Goal: Information Seeking & Learning: Understand process/instructions

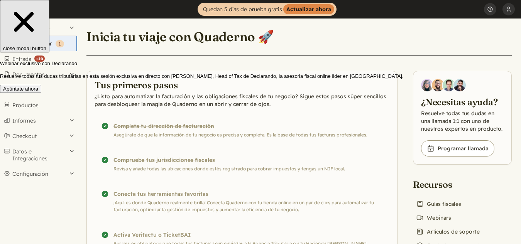
click at [49, 24] on button "close modal button" at bounding box center [24, 26] width 49 height 53
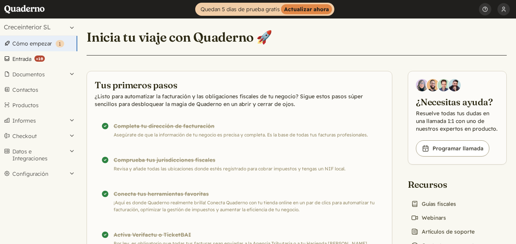
click at [22, 59] on link "Entrada ( +10 )" at bounding box center [38, 58] width 77 height 15
click at [24, 46] on link "Cómo empezar ( 1 )" at bounding box center [38, 43] width 77 height 15
click at [24, 60] on link "Entrada ( +10 )" at bounding box center [38, 58] width 77 height 15
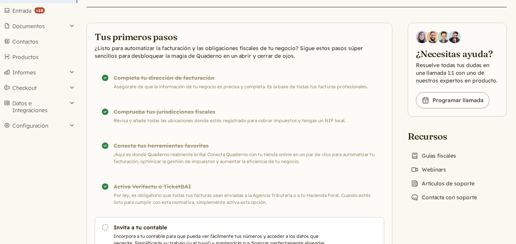
scroll to position [49, 0]
click at [438, 198] on link "Chat icon Contacta con soporte" at bounding box center [443, 197] width 72 height 11
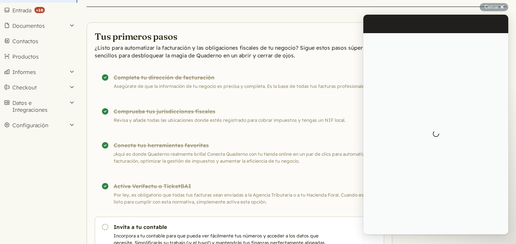
scroll to position [0, 0]
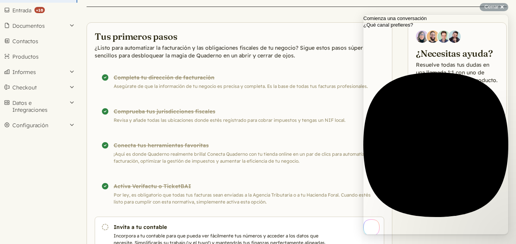
click at [316, 19] on div "Inicia tu viaje con Quaderno 🚀 Tus primeros pasos ¿Listo para automatizar la fa…" at bounding box center [296, 119] width 438 height 299
click at [502, 7] on div "Cerrar cross-small" at bounding box center [493, 7] width 29 height 8
